Goal: Task Accomplishment & Management: Manage account settings

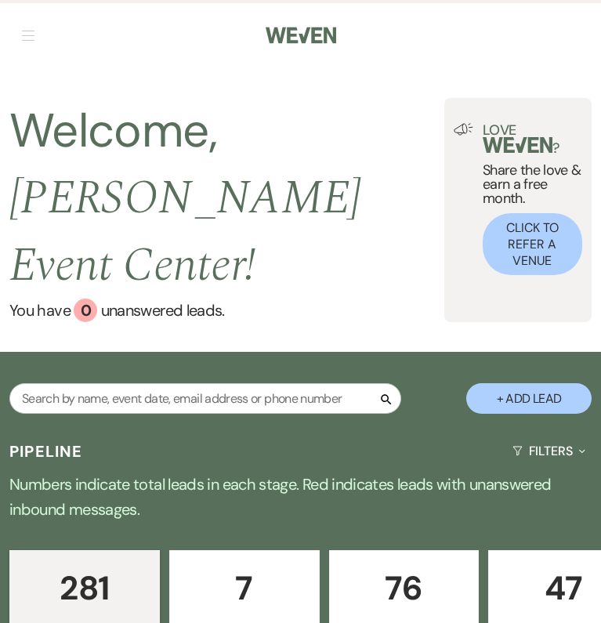
click at [38, 36] on nav "Dashboard Manage Venues Expand [PERSON_NAME] Event Center Bookings To Do Analyt…" at bounding box center [300, 34] width 601 height 68
click at [28, 37] on button "button" at bounding box center [28, 35] width 13 height 9
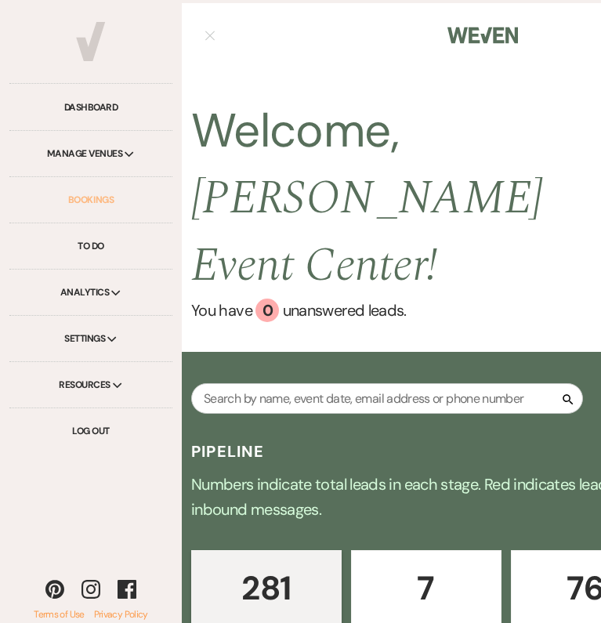
click at [69, 205] on link "Bookings" at bounding box center [90, 200] width 163 height 46
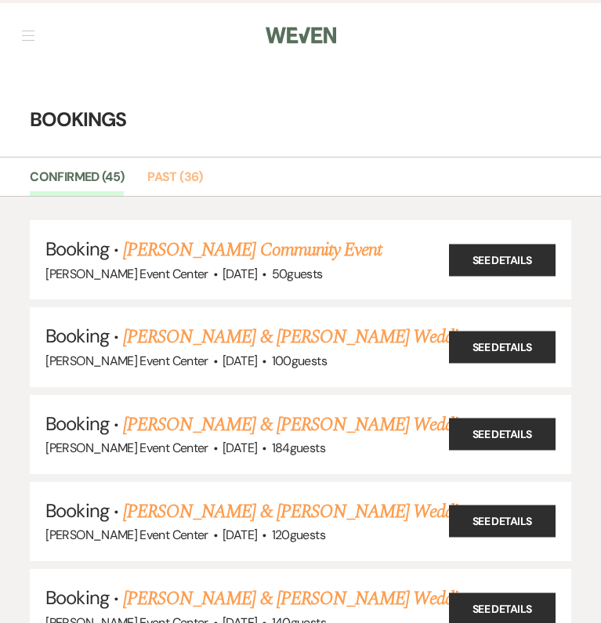
drag, startPoint x: 165, startPoint y: 174, endPoint x: 187, endPoint y: 216, distance: 47.4
click at [165, 174] on link "Past (36)" at bounding box center [174, 182] width 55 height 30
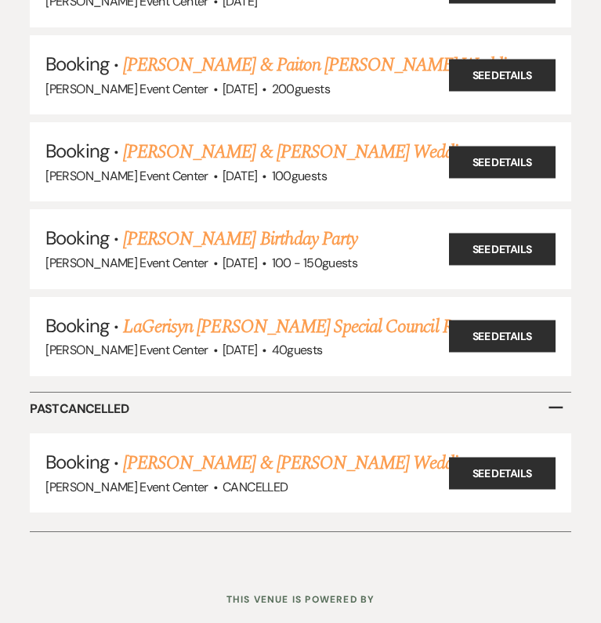
scroll to position [2898, 0]
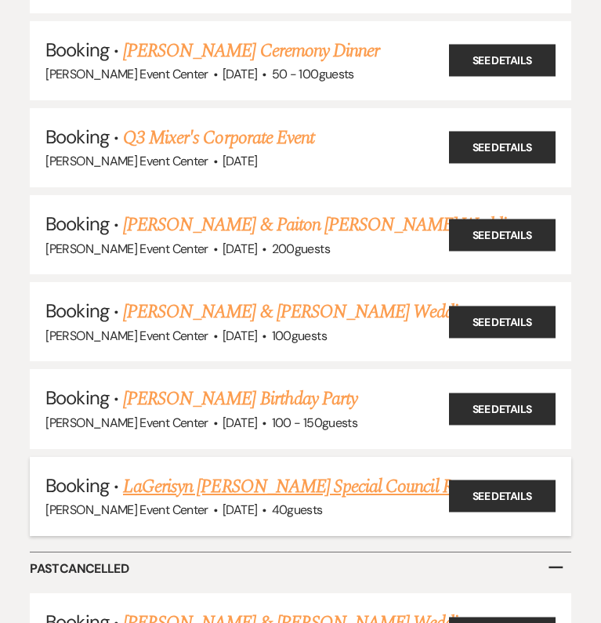
click at [317, 473] on link "LaGerisyn [PERSON_NAME] Special Council Retreat" at bounding box center [307, 487] width 368 height 28
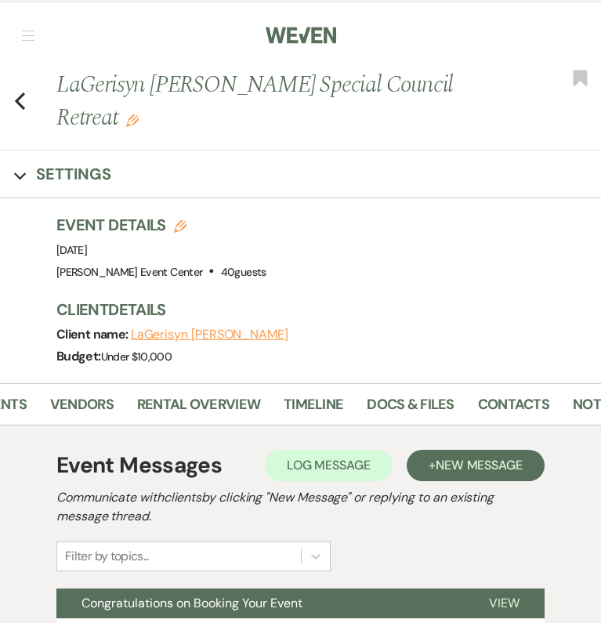
scroll to position [0, 292]
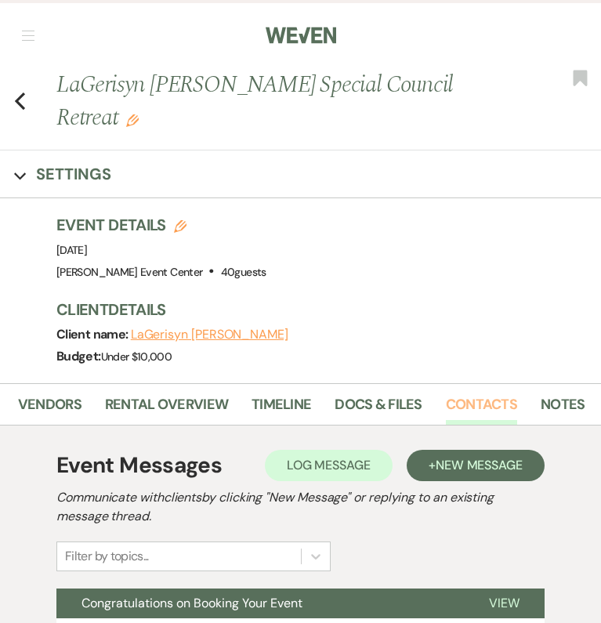
click at [470, 394] on link "Contacts" at bounding box center [481, 410] width 71 height 32
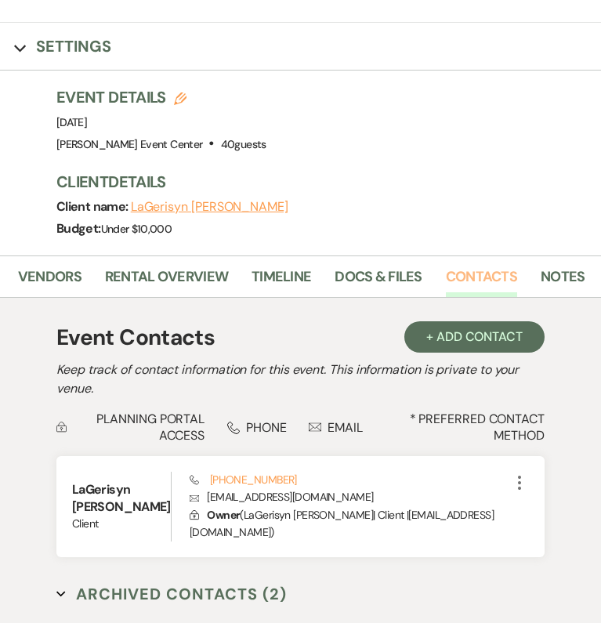
scroll to position [121, 0]
